Goal: Connect with others: Connect with others

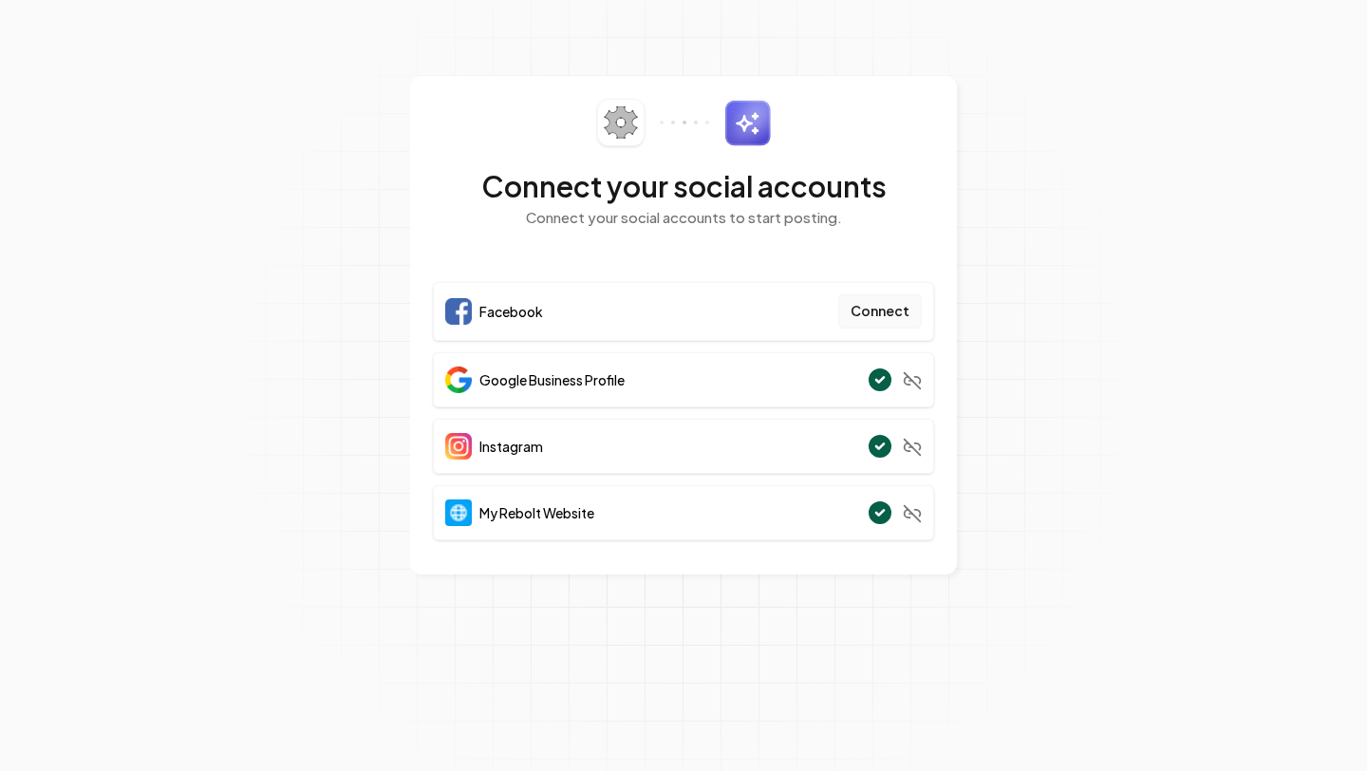
click at [881, 301] on button "Connect" at bounding box center [880, 311] width 84 height 34
click at [874, 305] on button "Connect" at bounding box center [880, 311] width 84 height 34
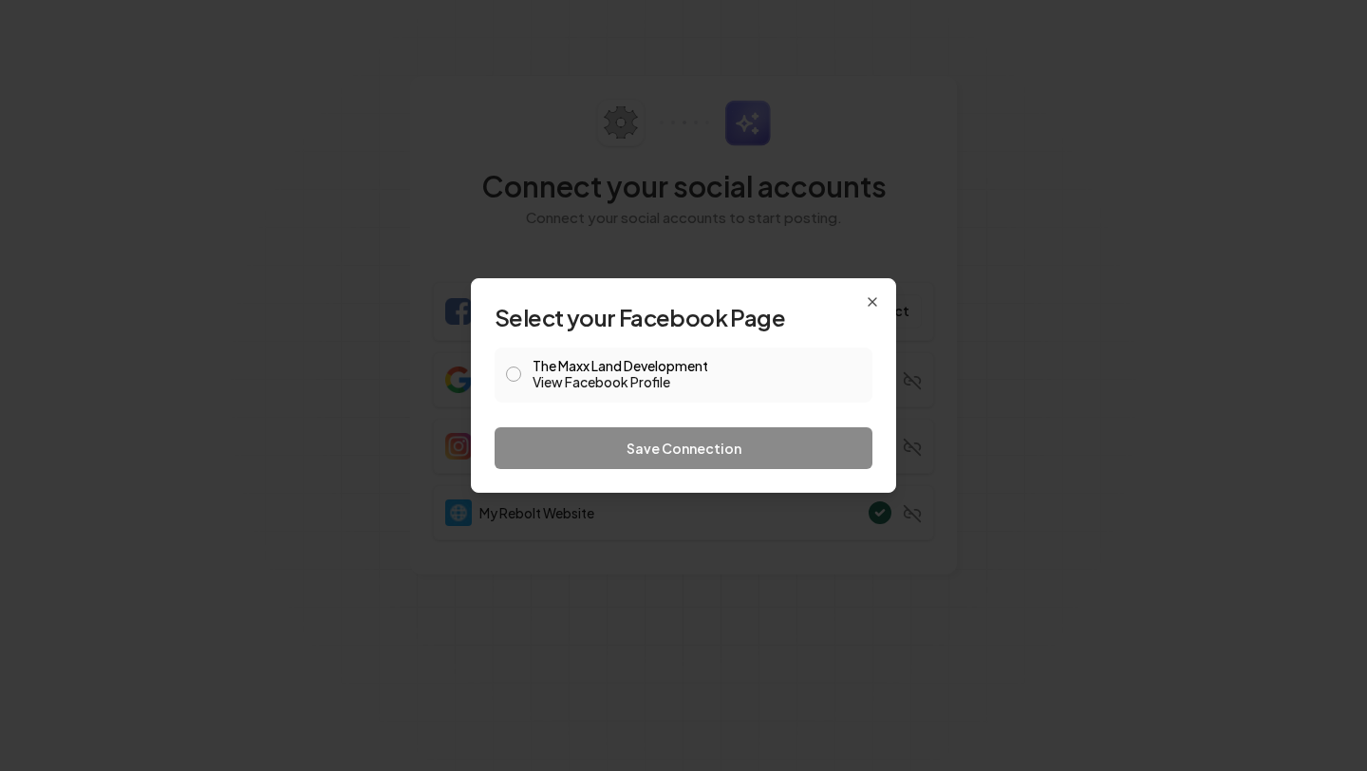
click at [565, 378] on link "View Facebook Profile" at bounding box center [697, 381] width 328 height 19
click at [876, 301] on icon "button" at bounding box center [872, 301] width 15 height 15
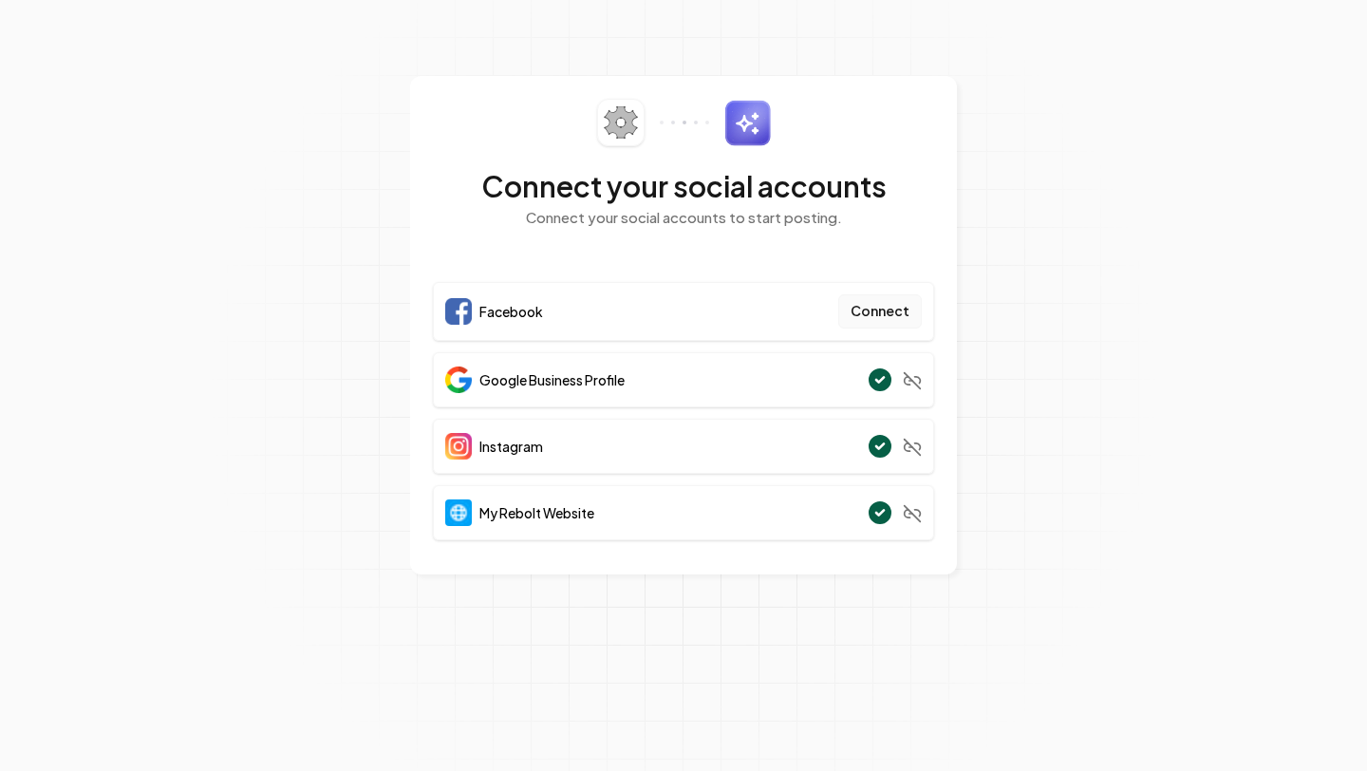
click at [867, 301] on button "Connect" at bounding box center [880, 311] width 84 height 34
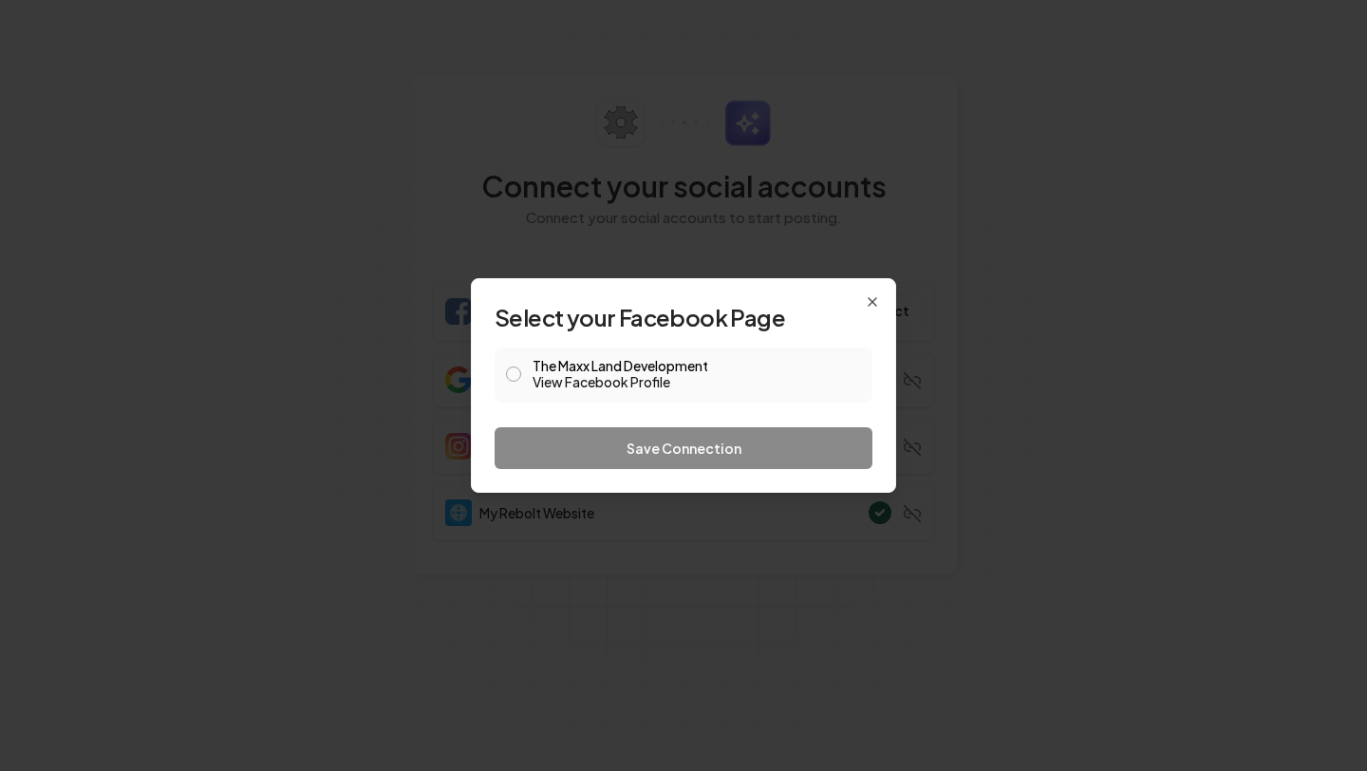
click at [540, 373] on link "View Facebook Profile" at bounding box center [697, 381] width 328 height 19
click at [666, 379] on link "View Facebook Profile" at bounding box center [697, 381] width 328 height 19
click at [513, 373] on button "The Maxx Land Development View Facebook Profile" at bounding box center [513, 373] width 15 height 15
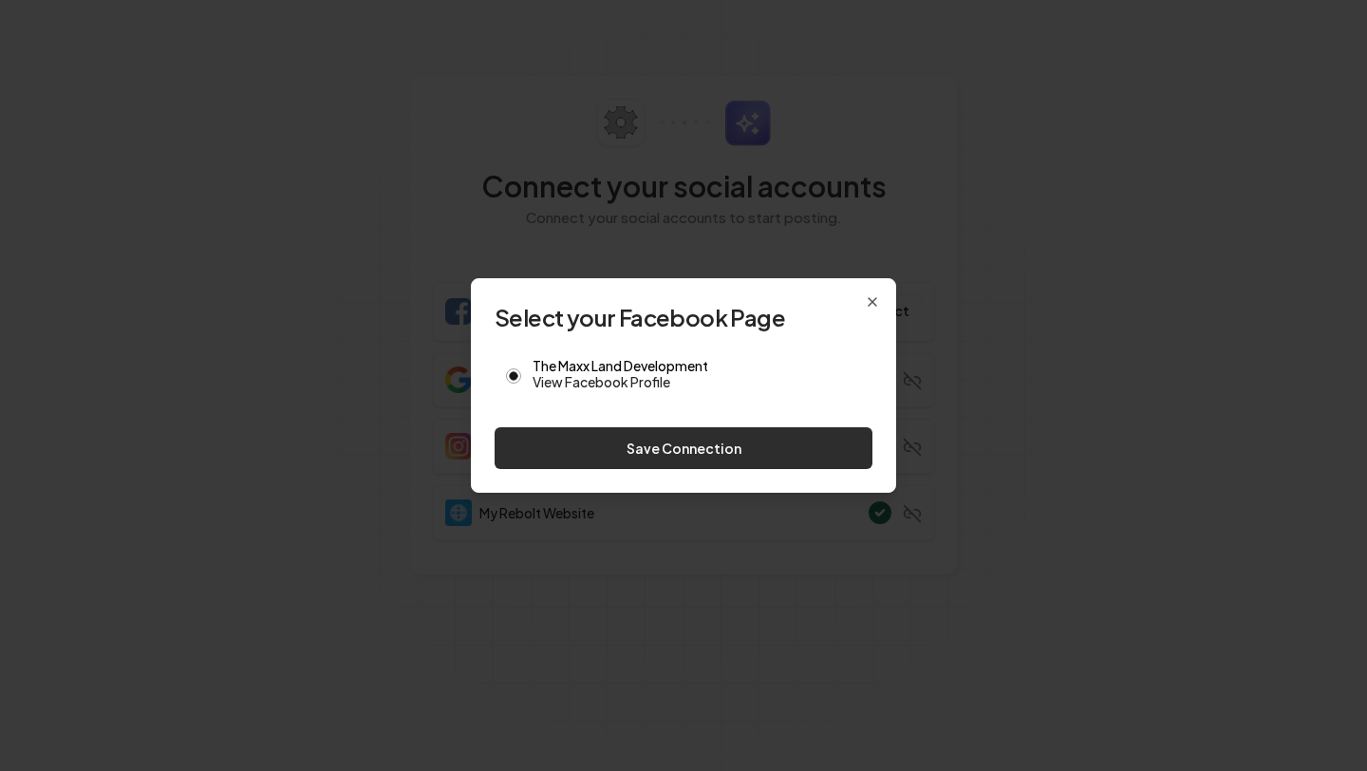
click at [559, 436] on button "Save Connection" at bounding box center [684, 448] width 378 height 42
